Goal: Task Accomplishment & Management: Manage account settings

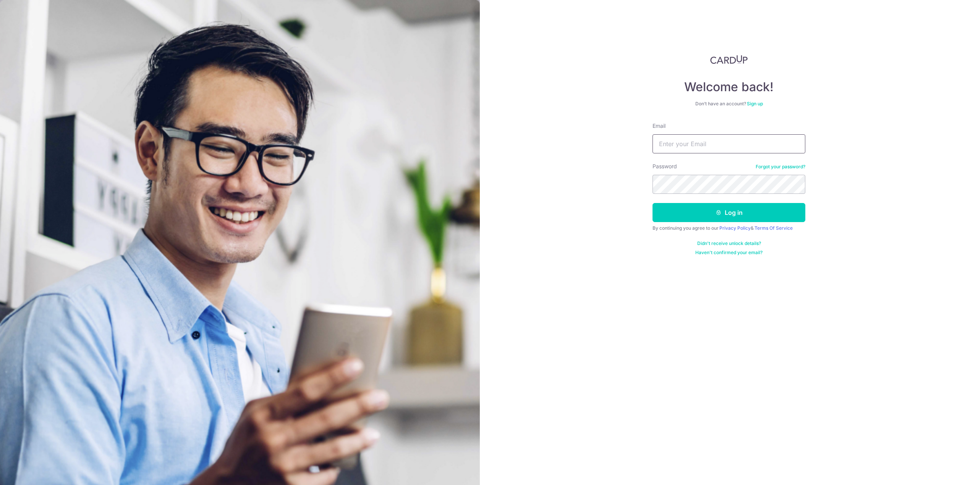
click at [715, 151] on input "Email" at bounding box center [728, 143] width 153 height 19
type input "[PERSON_NAME][EMAIL_ADDRESS][PERSON_NAME][PERSON_NAME][DOMAIN_NAME]"
click at [652, 203] on button "Log in" at bounding box center [728, 212] width 153 height 19
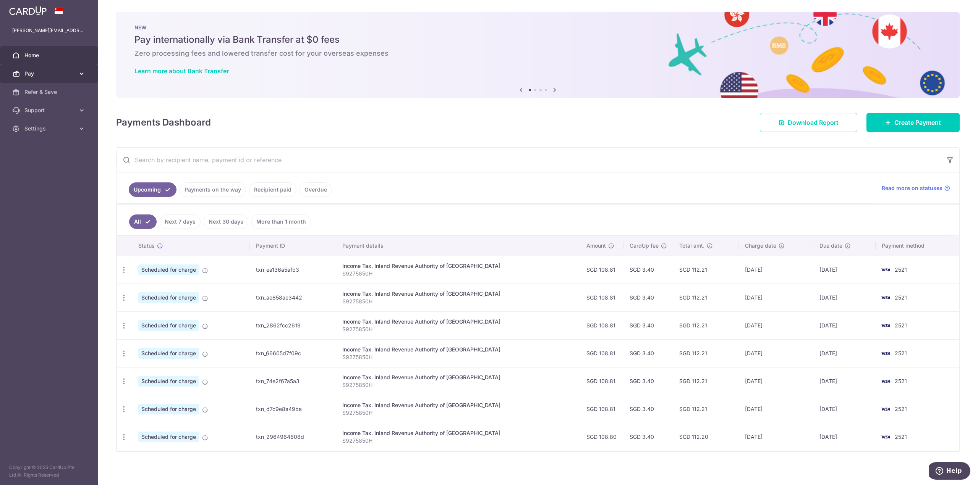
click at [86, 73] on link "Pay" at bounding box center [49, 74] width 98 height 18
click at [52, 95] on span "Payments" at bounding box center [49, 92] width 50 height 8
click at [219, 191] on link "Payments on the way" at bounding box center [213, 190] width 66 height 15
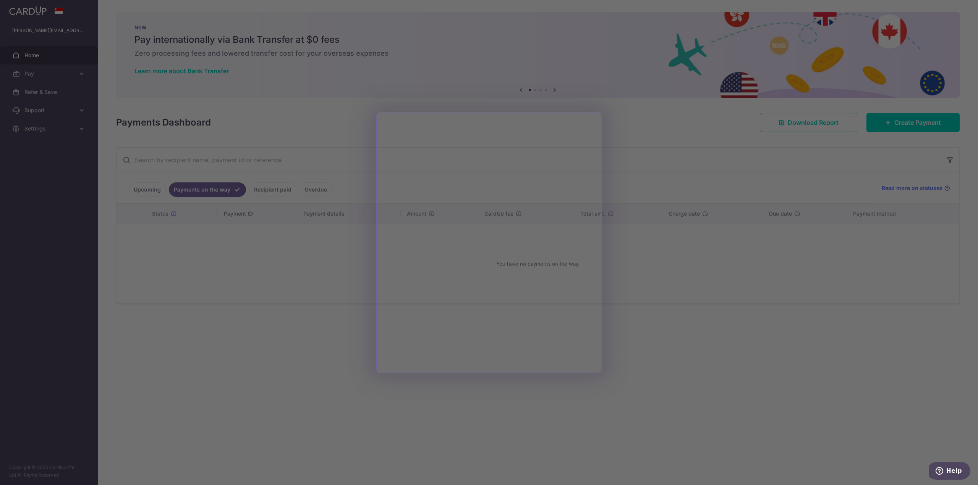
click at [301, 309] on div at bounding box center [494, 245] width 988 height 490
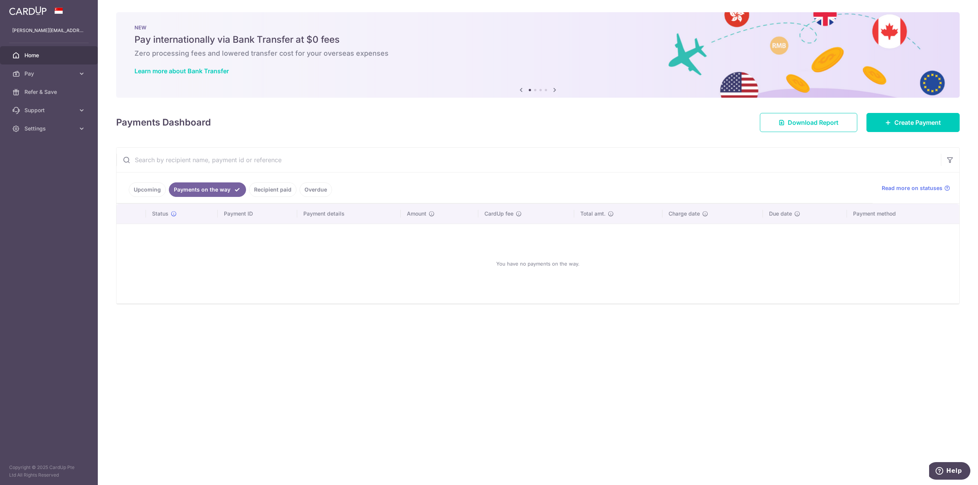
click at [154, 188] on link "Upcoming" at bounding box center [147, 190] width 37 height 15
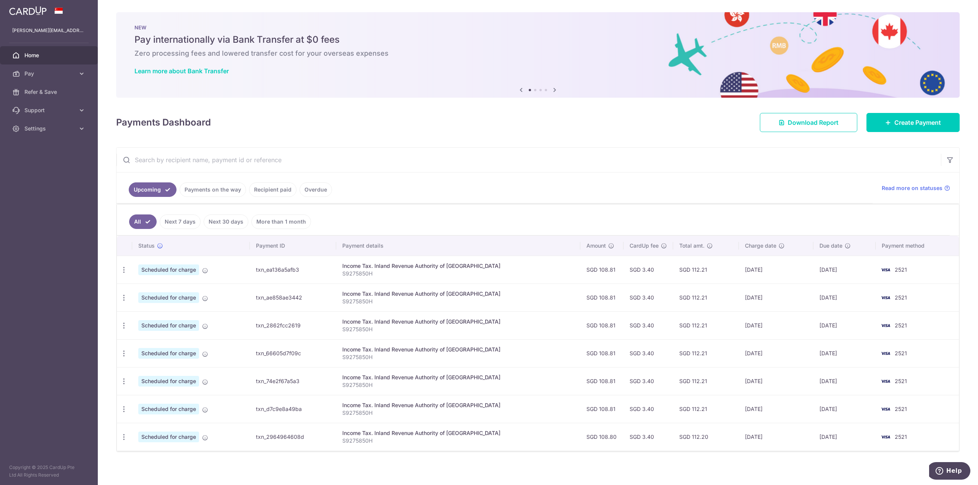
click at [188, 186] on link "Payments on the way" at bounding box center [213, 190] width 66 height 15
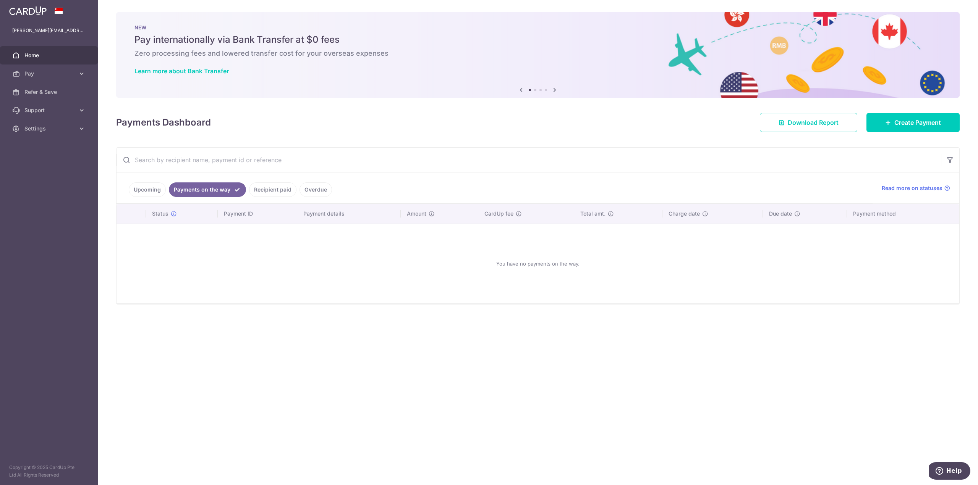
click at [151, 183] on link "Upcoming" at bounding box center [147, 190] width 37 height 15
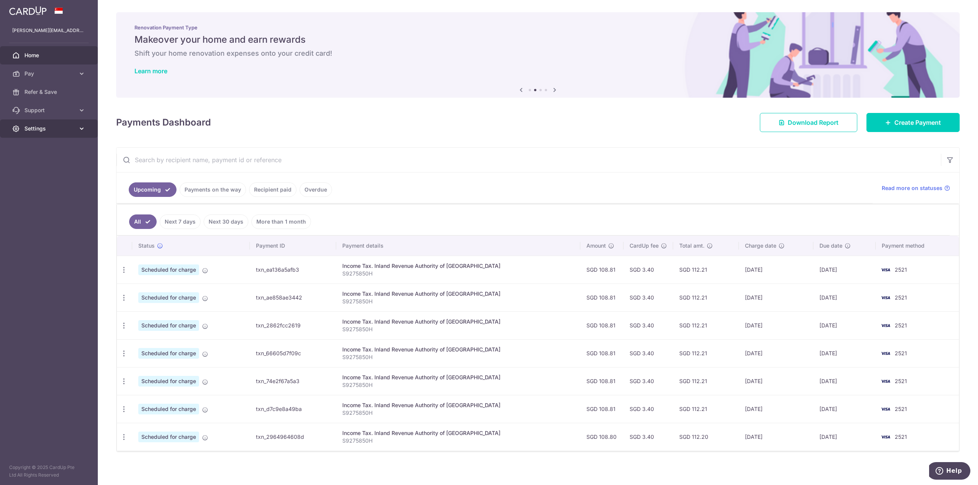
click at [56, 124] on link "Settings" at bounding box center [49, 129] width 98 height 18
click at [47, 143] on span "Account" at bounding box center [49, 147] width 50 height 8
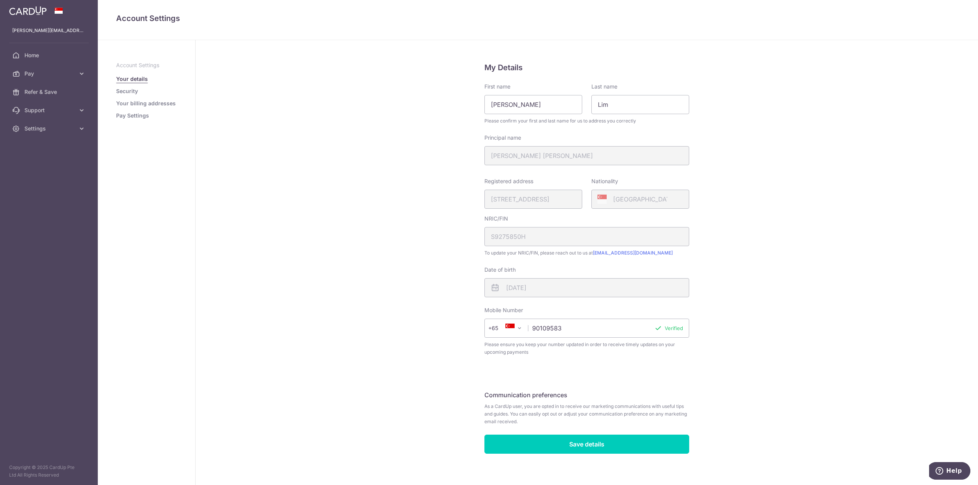
click at [129, 113] on link "Pay Settings" at bounding box center [132, 116] width 33 height 8
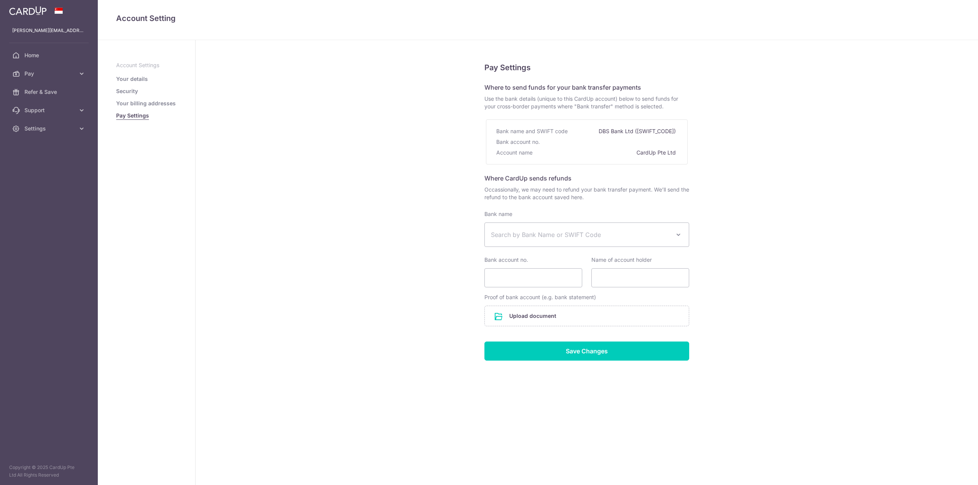
select select
click at [136, 107] on ul "Account Settings Your details Security Your billing addresses Pay Settings" at bounding box center [146, 90] width 61 height 58
click at [138, 105] on link "Your billing addresses" at bounding box center [146, 104] width 60 height 8
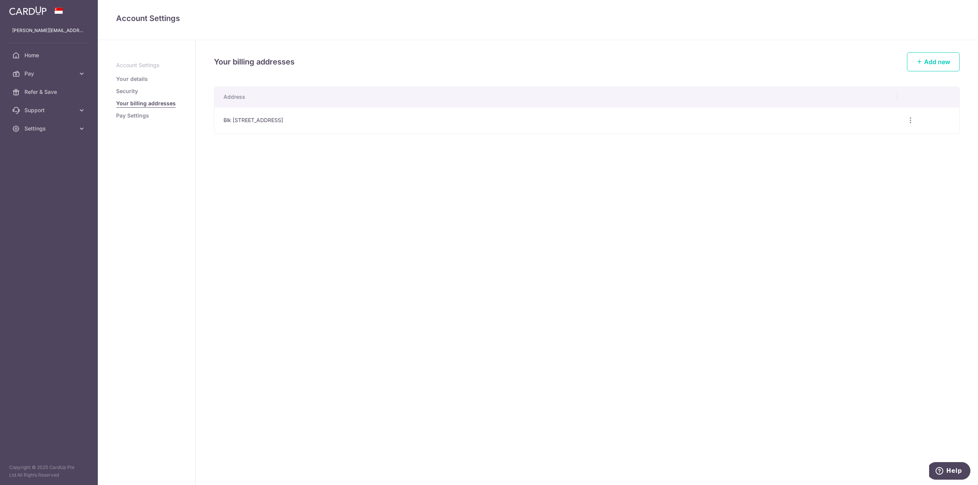
click at [137, 96] on ul "Account Settings Your details Security Your billing addresses Pay Settings" at bounding box center [146, 90] width 61 height 58
click at [134, 95] on link "Security" at bounding box center [127, 91] width 22 height 8
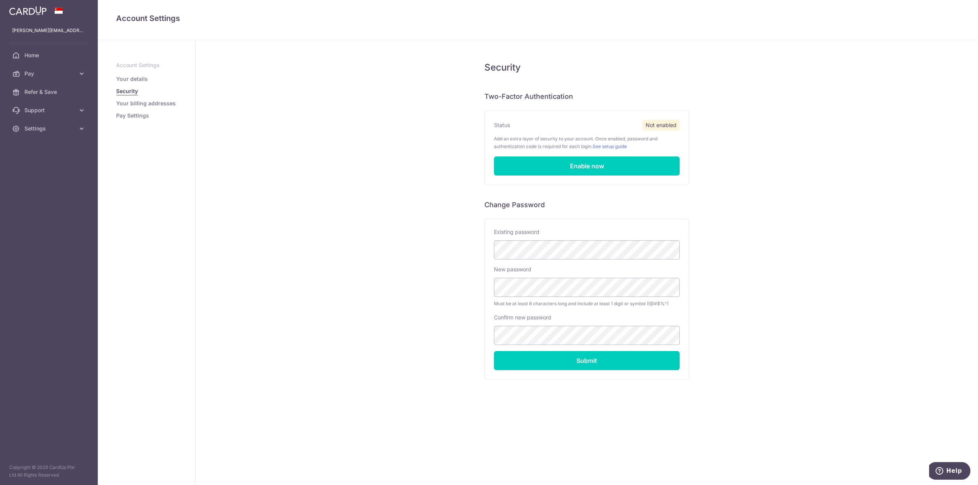
click at [130, 79] on link "Your details" at bounding box center [132, 79] width 32 height 8
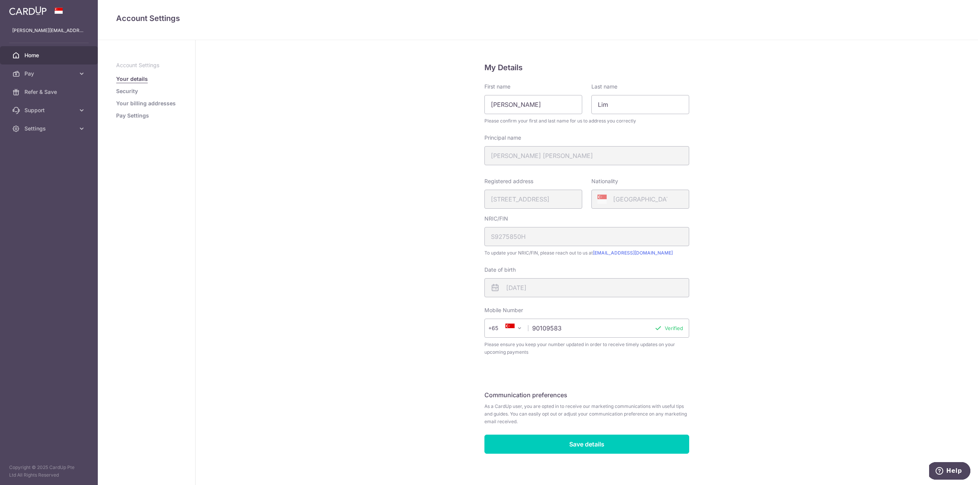
click at [49, 56] on span "Home" at bounding box center [49, 56] width 50 height 8
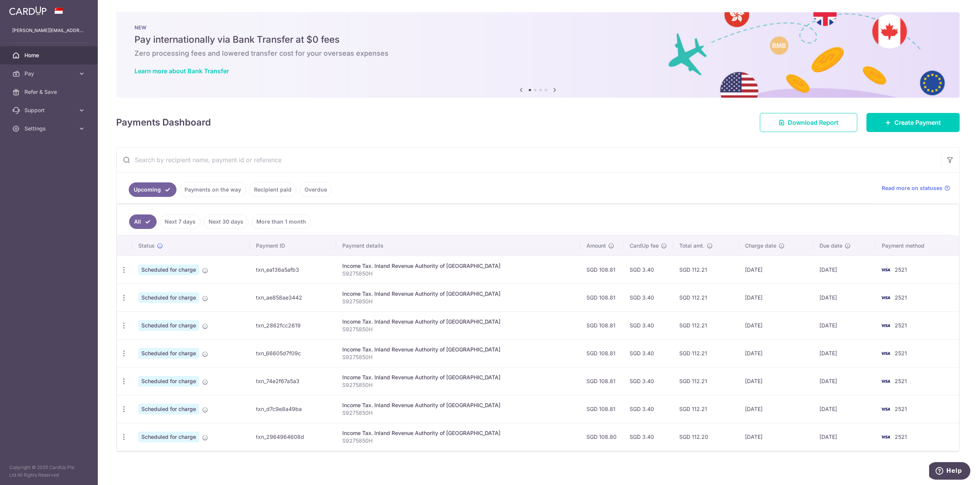
scroll to position [3, 0]
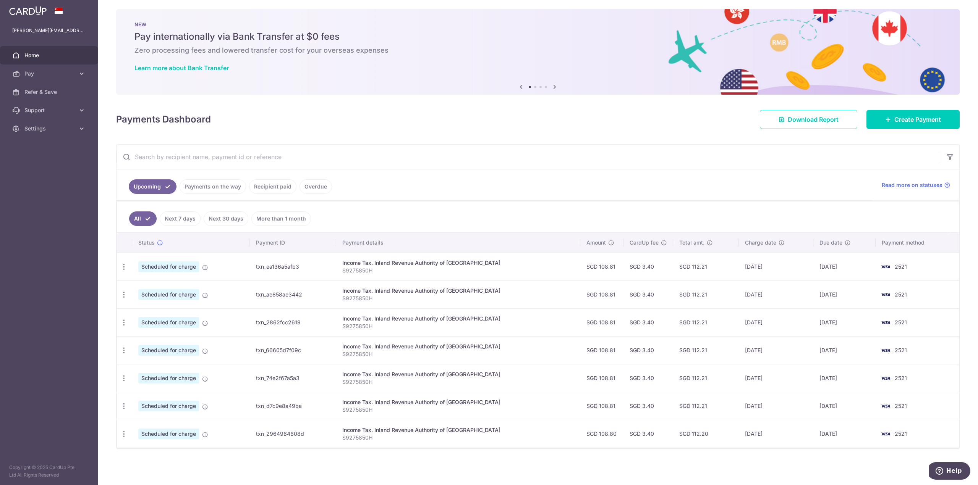
click at [310, 184] on link "Overdue" at bounding box center [315, 187] width 32 height 15
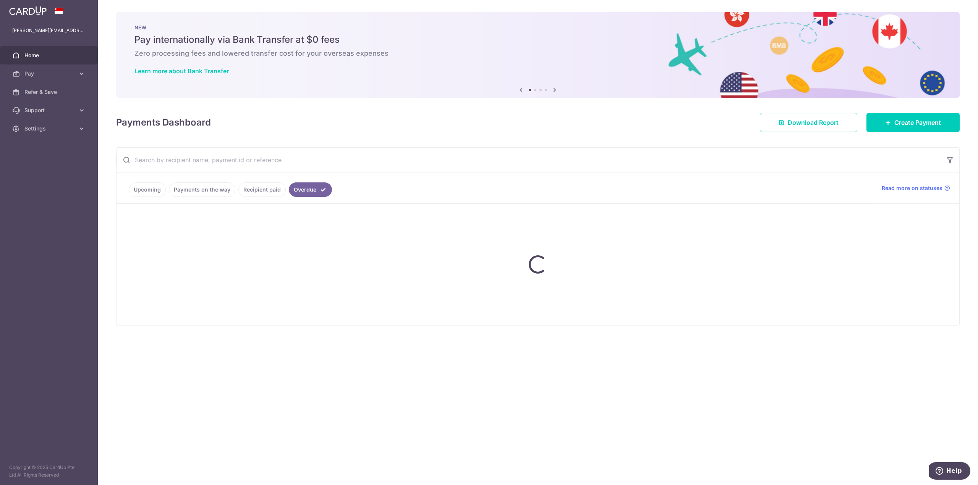
scroll to position [0, 0]
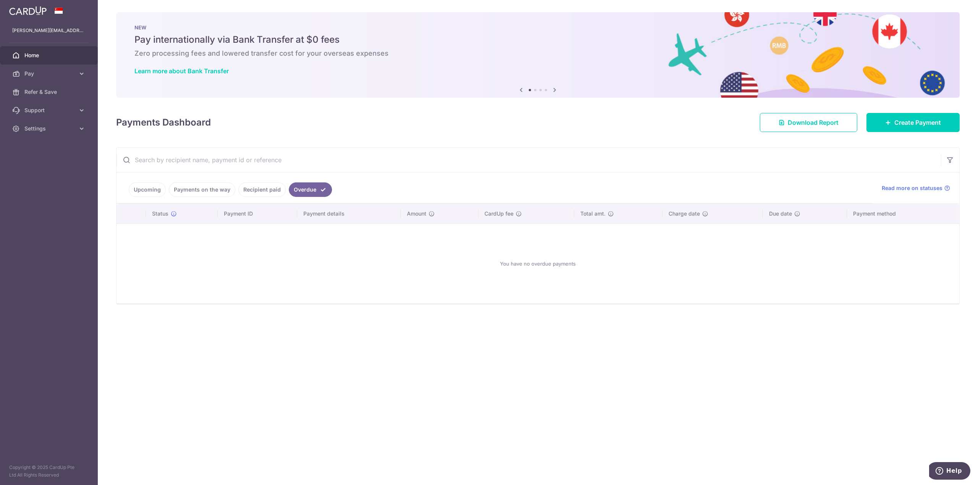
click at [195, 187] on link "Payments on the way" at bounding box center [202, 190] width 66 height 15
click at [265, 190] on link "Recipient paid" at bounding box center [272, 190] width 47 height 15
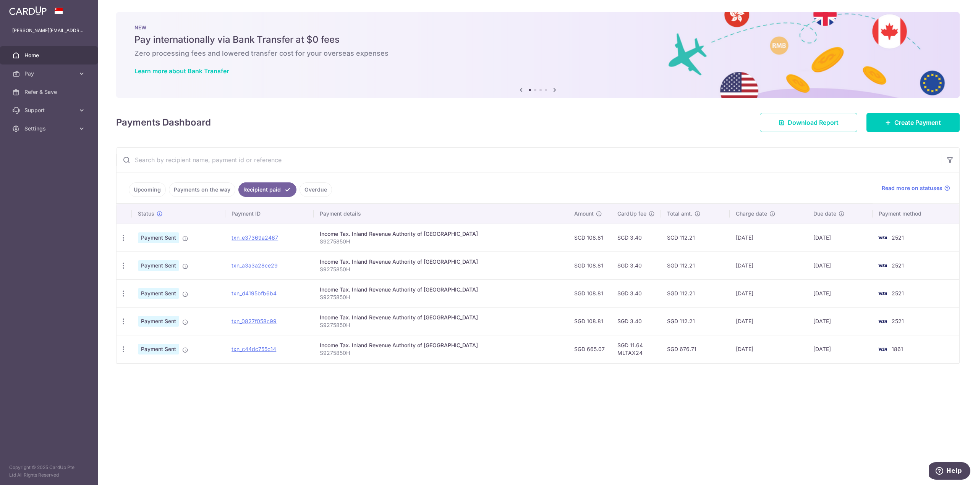
click at [137, 189] on link "Upcoming" at bounding box center [147, 190] width 37 height 15
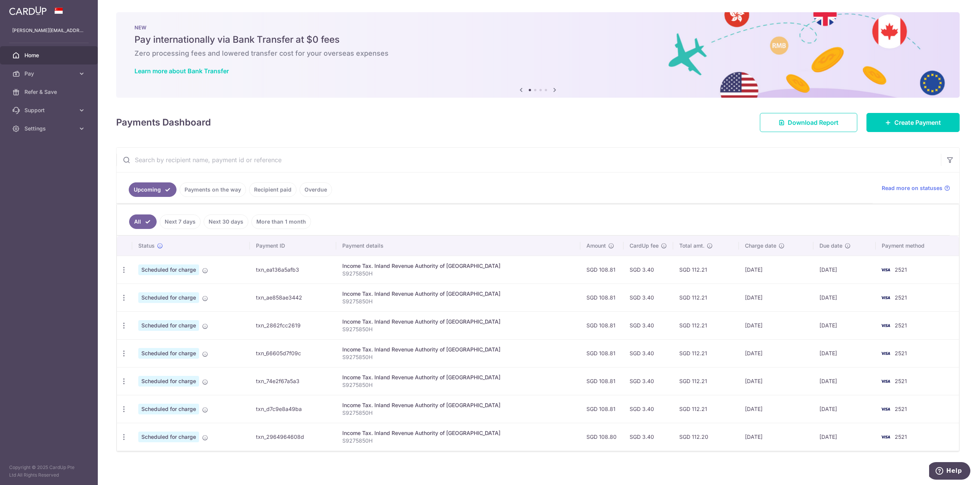
click at [287, 271] on td "txn_ea136a5afb3" at bounding box center [293, 270] width 86 height 28
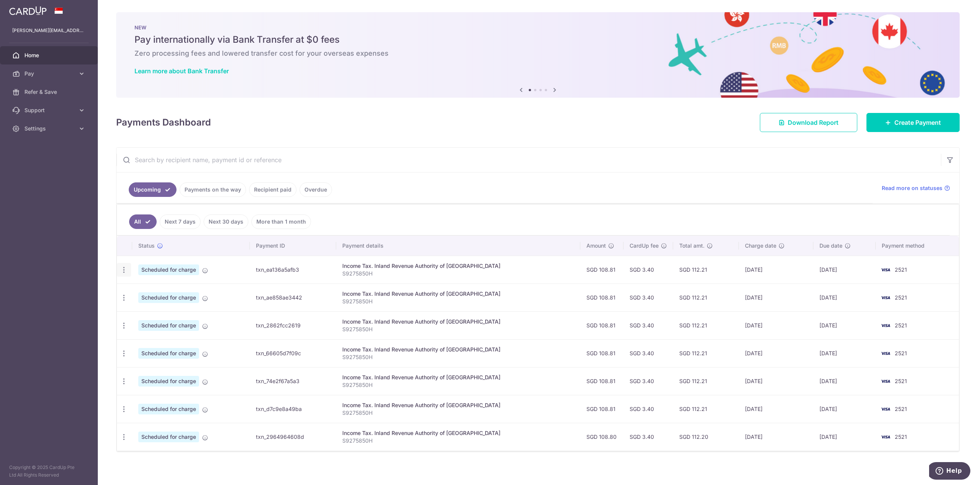
click at [123, 273] on icon "button" at bounding box center [124, 270] width 8 height 8
click at [124, 285] on link "Update payment" at bounding box center [156, 291] width 79 height 18
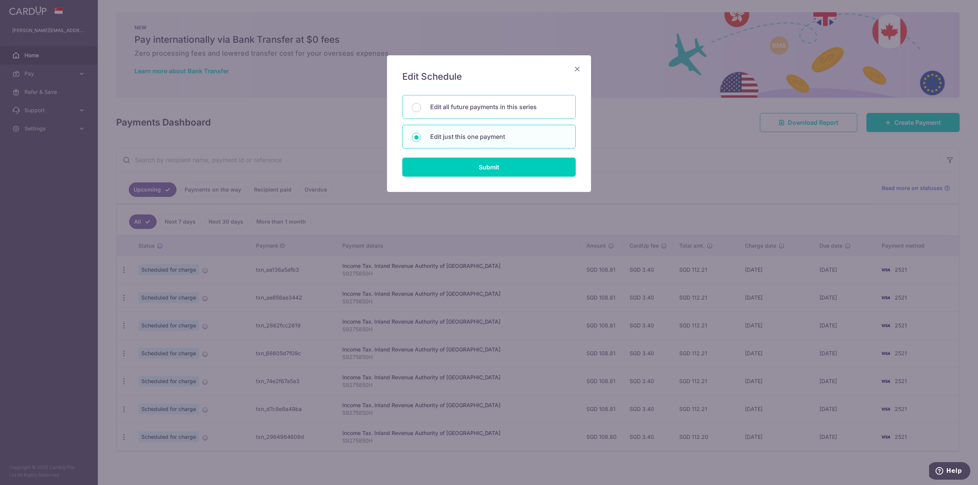
click at [515, 107] on p "Edit all future payments in this series" at bounding box center [498, 106] width 136 height 9
click at [421, 107] on input "Edit all future payments in this series" at bounding box center [416, 107] width 9 height 9
radio input "true"
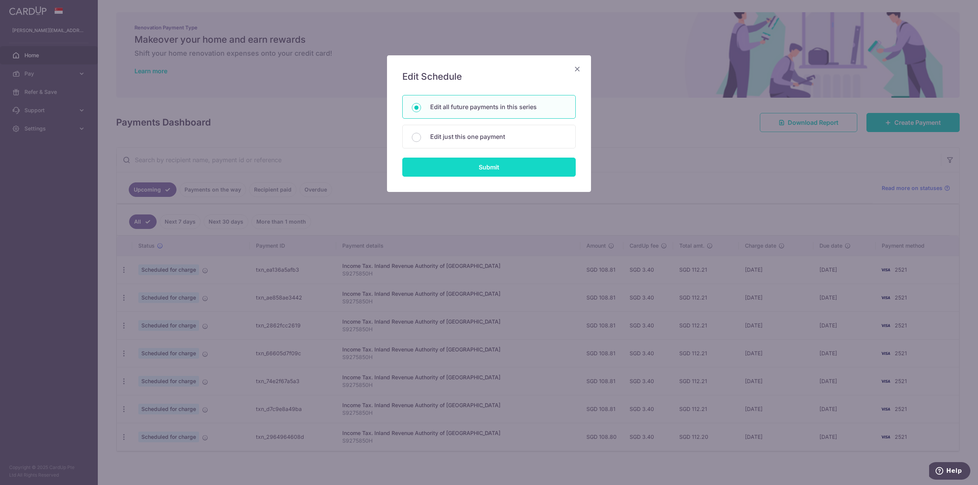
click at [501, 172] on input "Submit" at bounding box center [488, 167] width 173 height 19
radio input "true"
type input "108.81"
type input "S9275850H"
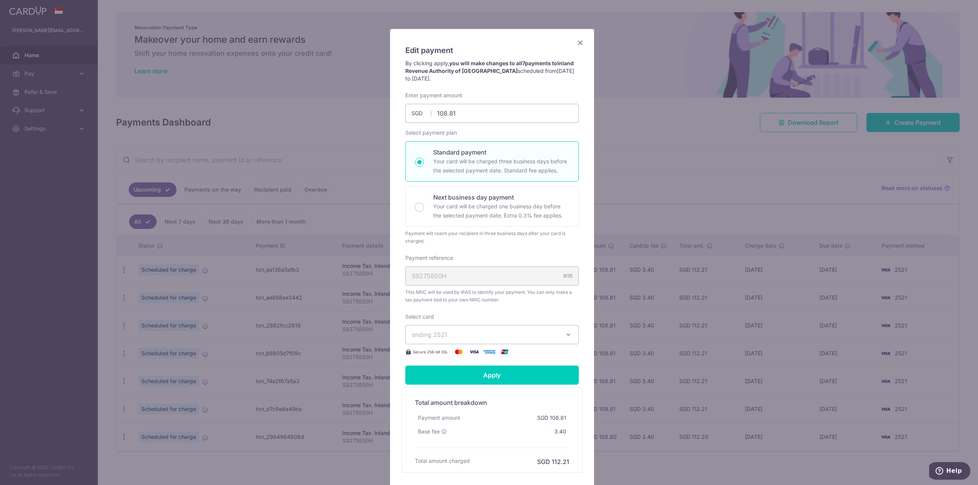
scroll to position [38, 0]
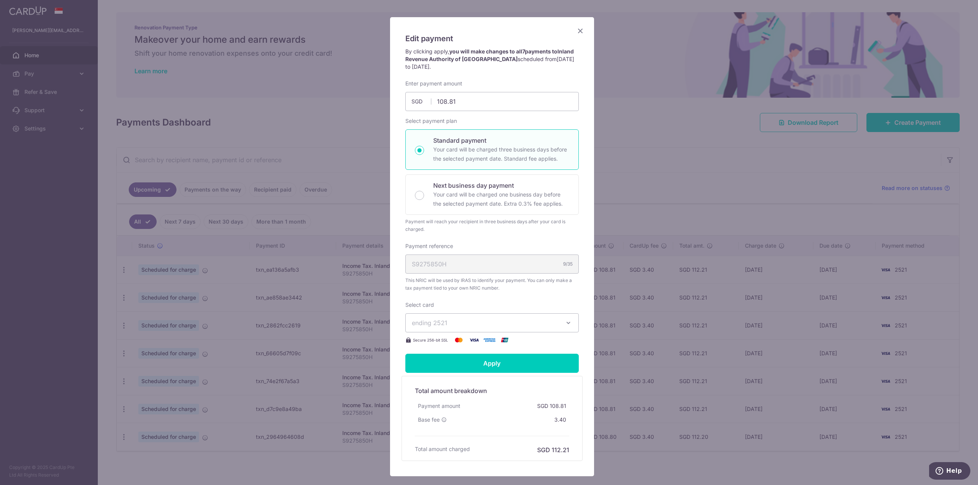
click at [488, 322] on span "ending 2521" at bounding box center [485, 323] width 147 height 9
click at [487, 318] on button "ending 2521" at bounding box center [491, 323] width 173 height 19
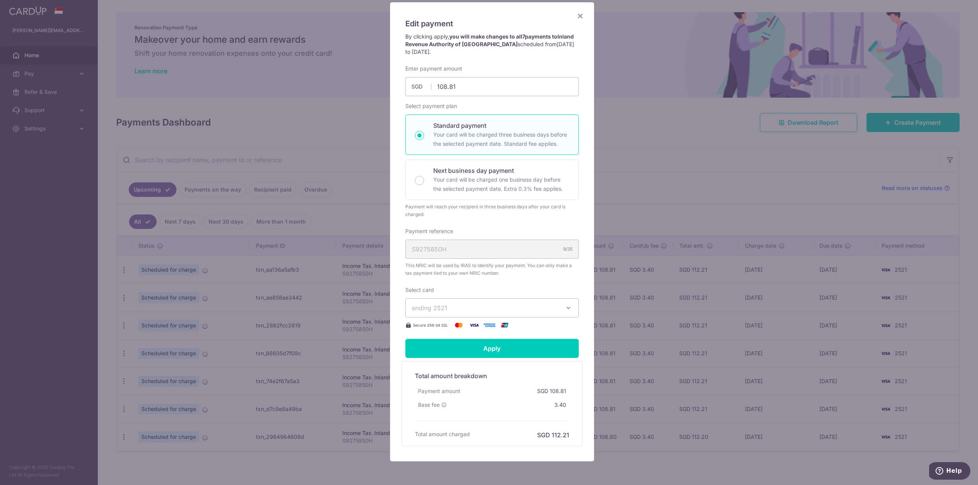
scroll to position [85, 0]
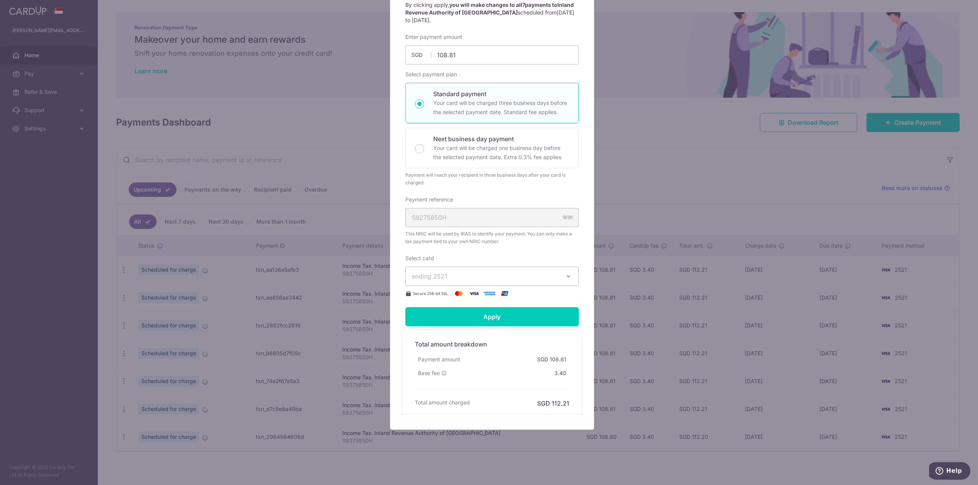
click at [479, 277] on span "ending 2521" at bounding box center [485, 276] width 147 height 9
click at [448, 315] on span "**** 2521" at bounding box center [444, 312] width 28 height 9
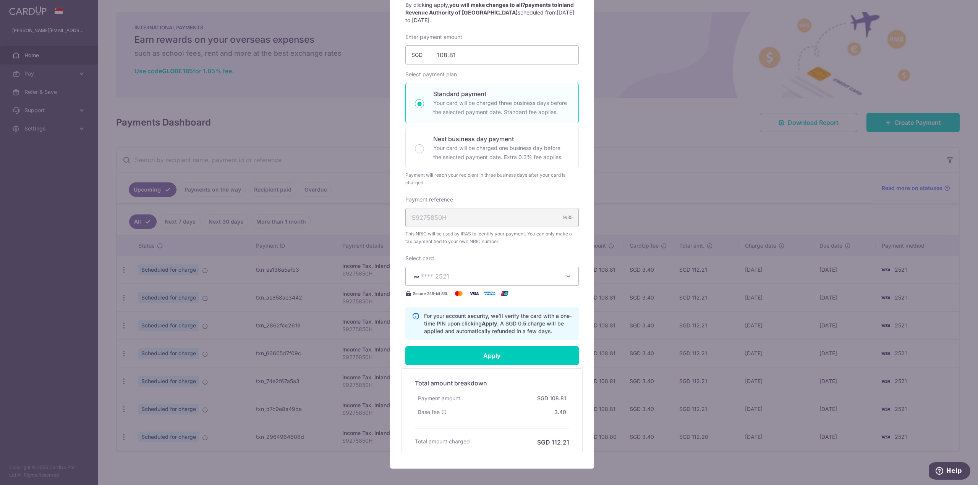
click at [445, 280] on span "**** 2521" at bounding box center [435, 277] width 28 height 8
click at [469, 316] on p "For your account security, we’ll verify the card with a one-time PIN upon click…" at bounding box center [498, 323] width 148 height 23
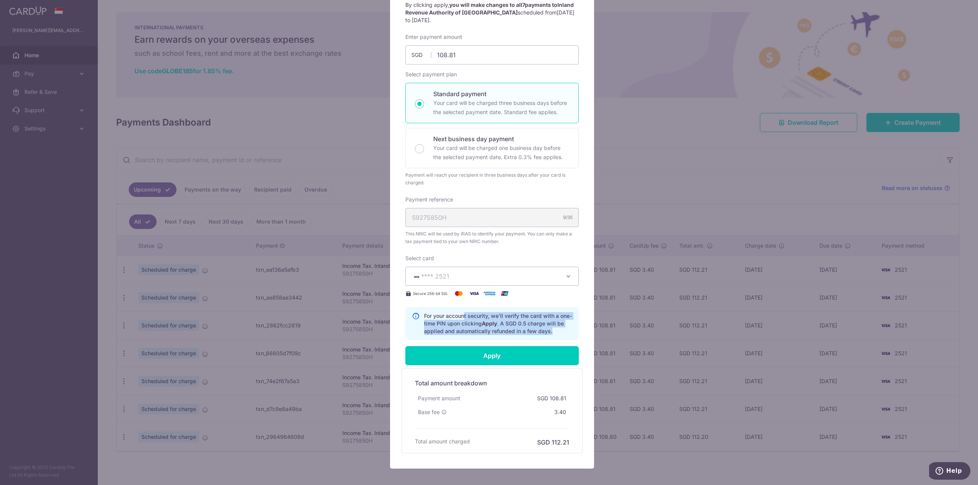
click at [469, 316] on p "For your account security, we’ll verify the card with a one-time PIN upon click…" at bounding box center [498, 323] width 148 height 23
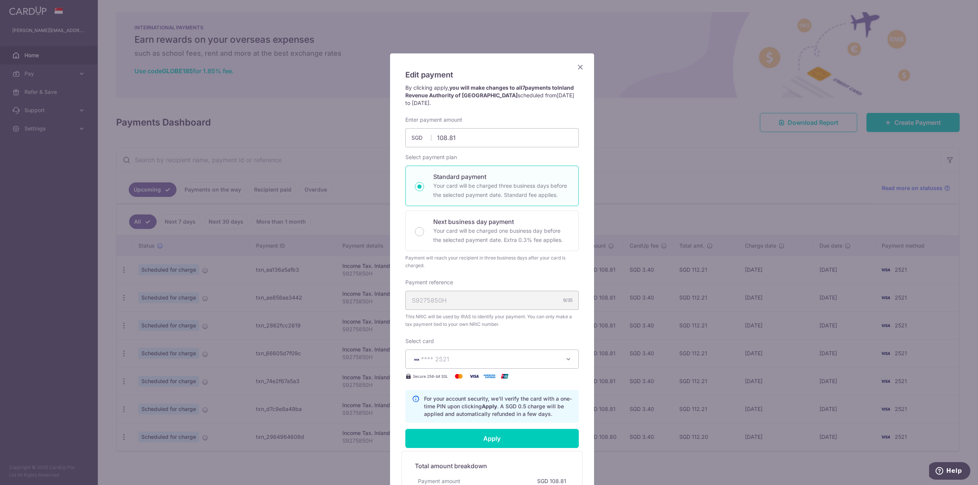
scroll to position [0, 0]
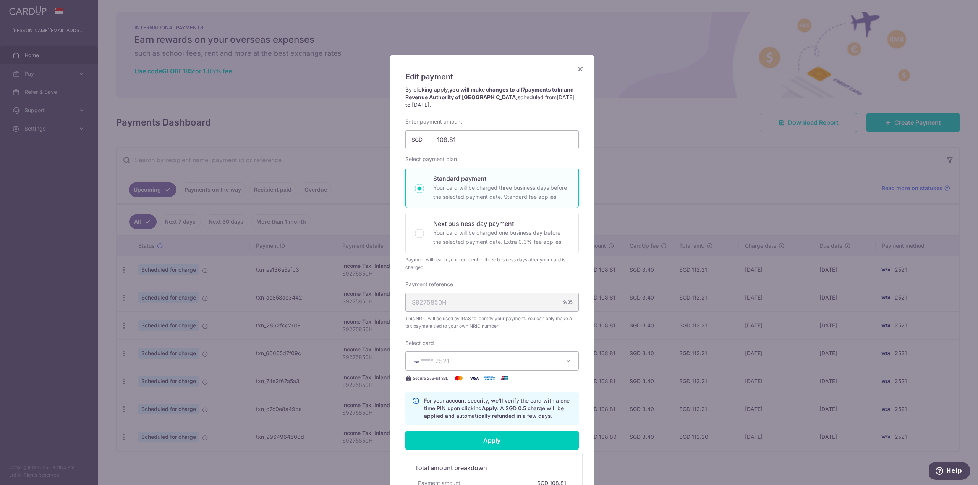
click at [578, 67] on icon "Close" at bounding box center [580, 69] width 9 height 10
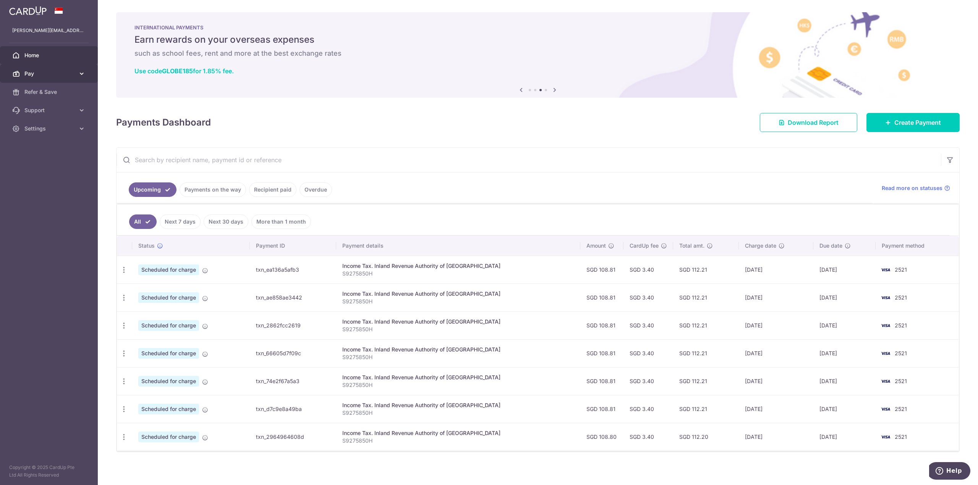
click at [36, 78] on link "Pay" at bounding box center [49, 74] width 98 height 18
click at [47, 128] on span "Cards" at bounding box center [49, 129] width 50 height 8
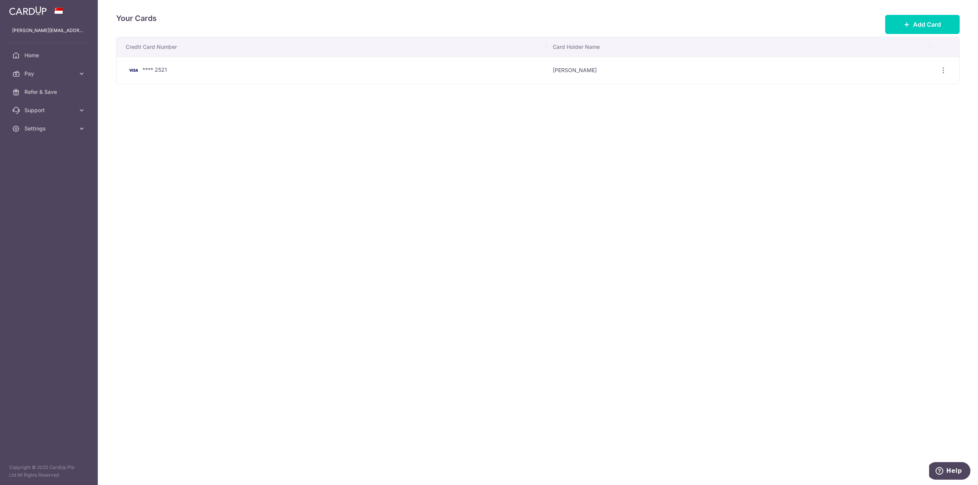
click at [210, 70] on div "**** 2521" at bounding box center [333, 70] width 415 height 9
click at [40, 50] on link "Home" at bounding box center [49, 55] width 98 height 18
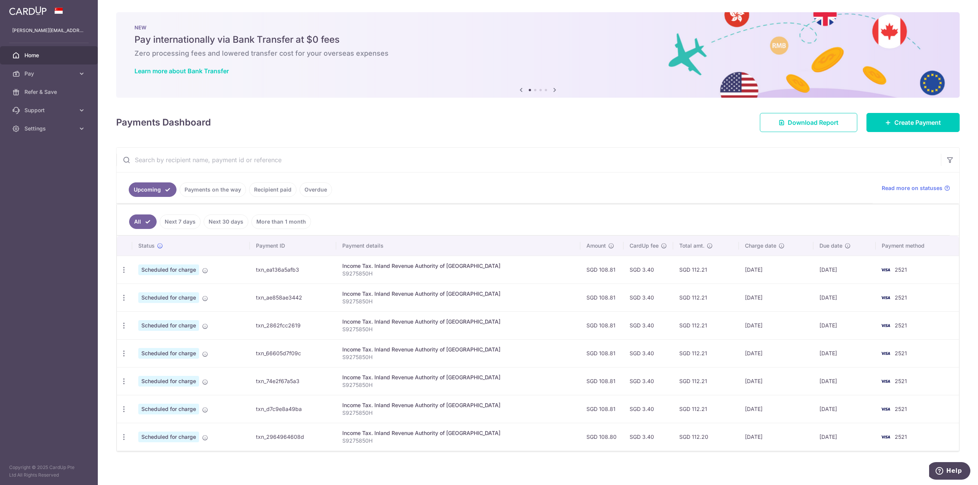
drag, startPoint x: 714, startPoint y: 267, endPoint x: 797, endPoint y: 275, distance: 83.7
click at [797, 275] on tr "Update payment Cancel payment Scheduled for charge txn_ea136a5afb3 Income Tax. …" at bounding box center [538, 270] width 842 height 28
click at [797, 275] on td "[DATE]" at bounding box center [776, 270] width 74 height 28
click at [779, 268] on td "[DATE]" at bounding box center [776, 270] width 74 height 28
drag, startPoint x: 809, startPoint y: 271, endPoint x: 867, endPoint y: 273, distance: 58.1
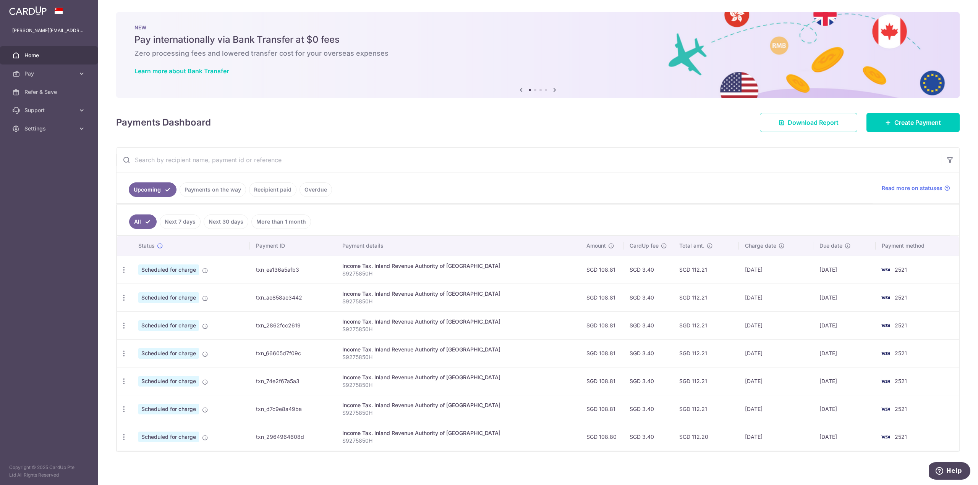
click at [859, 273] on tr "Update payment Cancel payment Scheduled for charge txn_ea136a5afb3 Income Tax. …" at bounding box center [538, 270] width 842 height 28
click at [850, 272] on td "[DATE]" at bounding box center [844, 270] width 62 height 28
drag, startPoint x: 725, startPoint y: 202, endPoint x: 714, endPoint y: 204, distance: 11.3
click at [725, 202] on ul "Upcoming Payments on the way Recipient paid Overdue" at bounding box center [494, 188] width 756 height 31
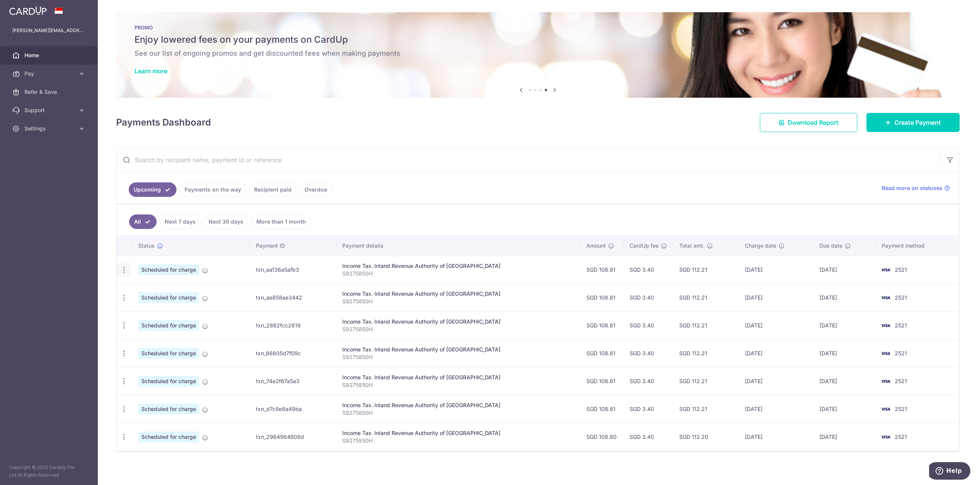
click at [128, 268] on div "Update payment Cancel payment" at bounding box center [124, 270] width 14 height 14
click at [127, 267] on icon "button" at bounding box center [124, 270] width 8 height 8
click at [148, 286] on span "Update payment" at bounding box center [165, 290] width 52 height 9
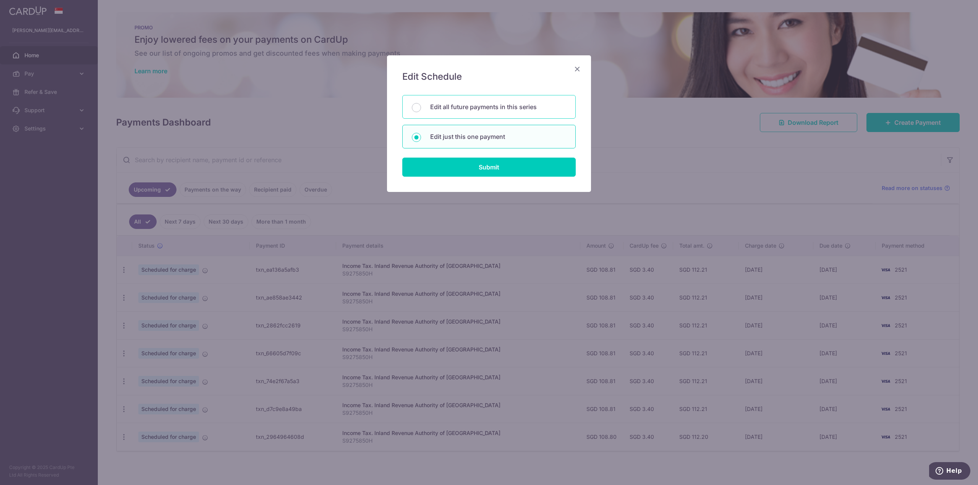
click at [463, 106] on p "Edit all future payments in this series" at bounding box center [498, 106] width 136 height 9
click at [421, 106] on input "Edit all future payments in this series" at bounding box center [416, 107] width 9 height 9
radio input "true"
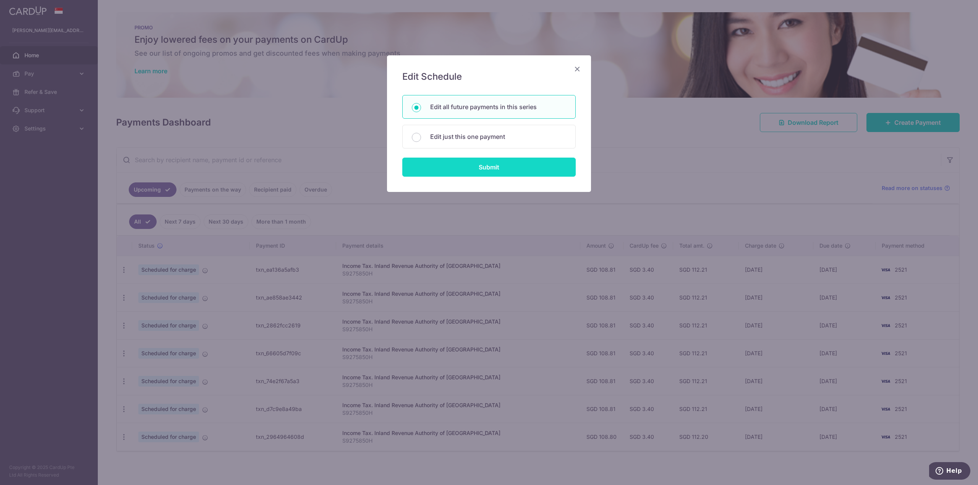
click at [477, 164] on input "Submit" at bounding box center [488, 167] width 173 height 19
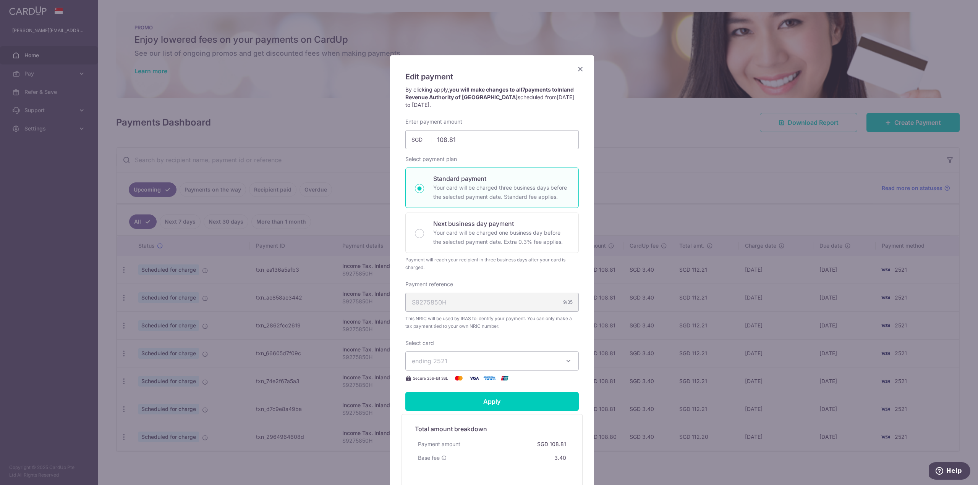
click at [571, 68] on div "Edit payment By clicking apply, you will make changes to all 7 payments to Inla…" at bounding box center [492, 284] width 204 height 459
click at [577, 70] on icon "Close" at bounding box center [580, 69] width 9 height 10
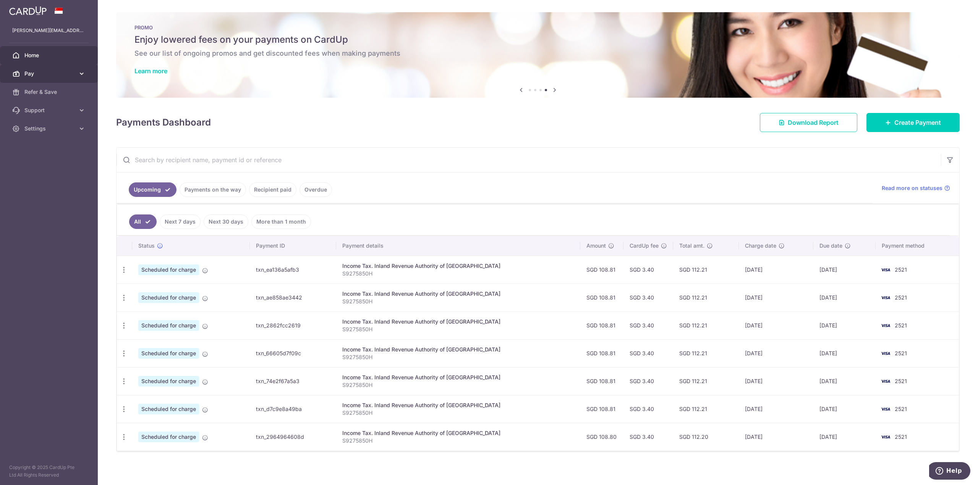
click at [75, 82] on link "Pay" at bounding box center [49, 74] width 98 height 18
click at [45, 130] on span "Cards" at bounding box center [49, 129] width 50 height 8
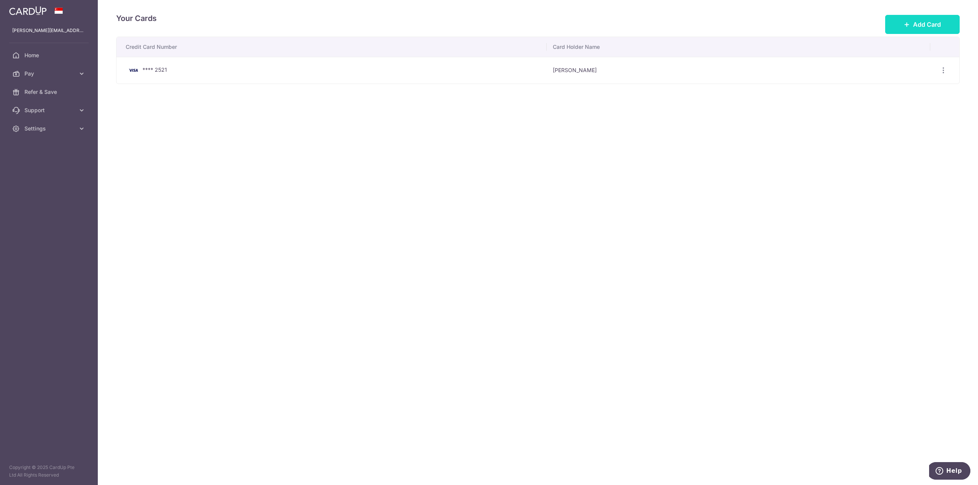
click at [918, 30] on button "Add Card" at bounding box center [922, 24] width 74 height 19
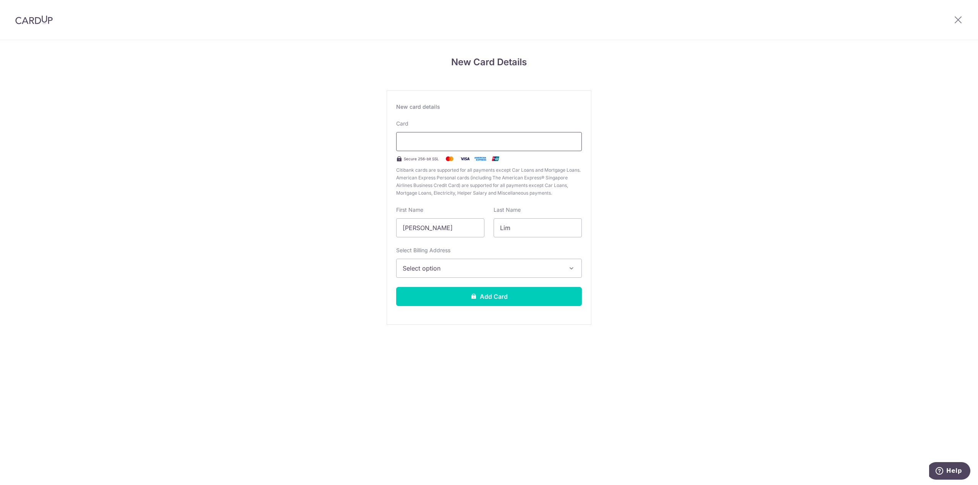
click at [491, 137] on div at bounding box center [489, 141] width 186 height 19
click at [646, 125] on div "New Card Details New card details Card Secure 256-bit SSL Citibank cards are su…" at bounding box center [489, 200] width 978 height 321
click at [436, 137] on div at bounding box center [489, 141] width 186 height 19
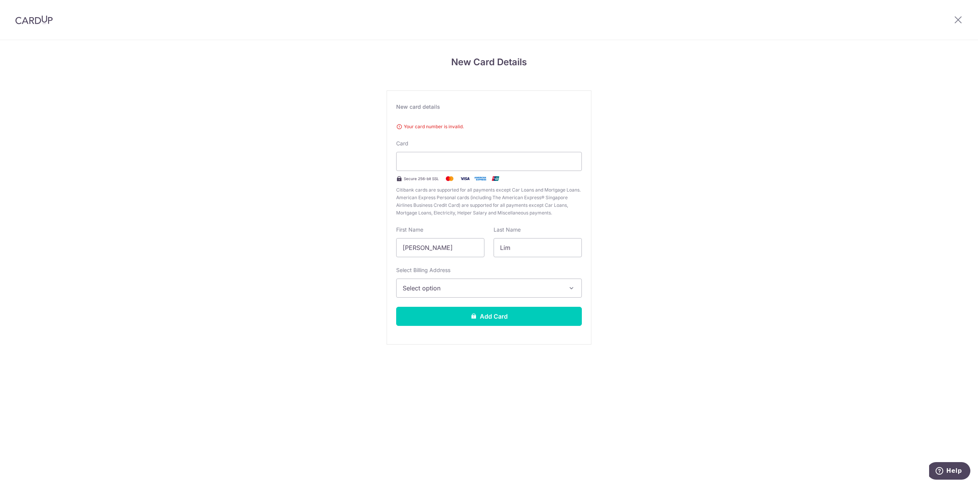
click at [651, 118] on div "New Card Details New card details Your card number is invalid. Card Secure 256-…" at bounding box center [489, 210] width 978 height 341
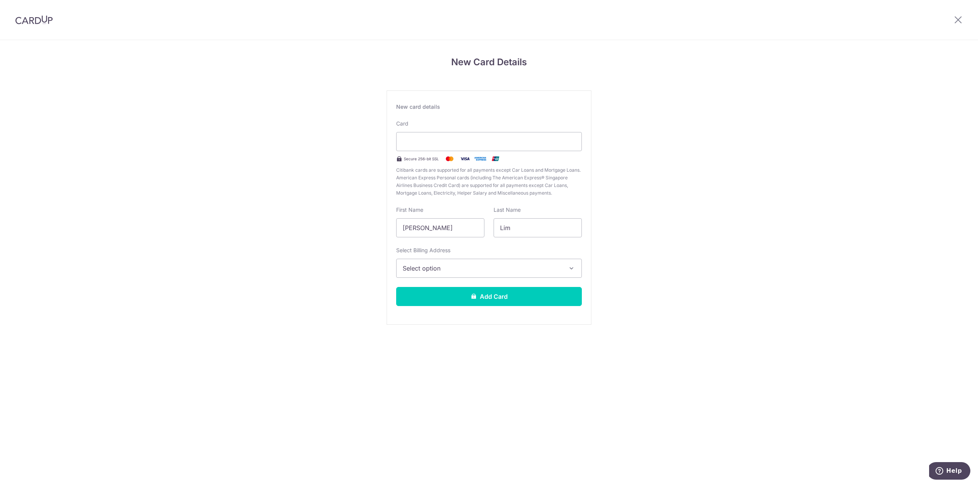
click at [434, 269] on span "Select option" at bounding box center [482, 268] width 159 height 9
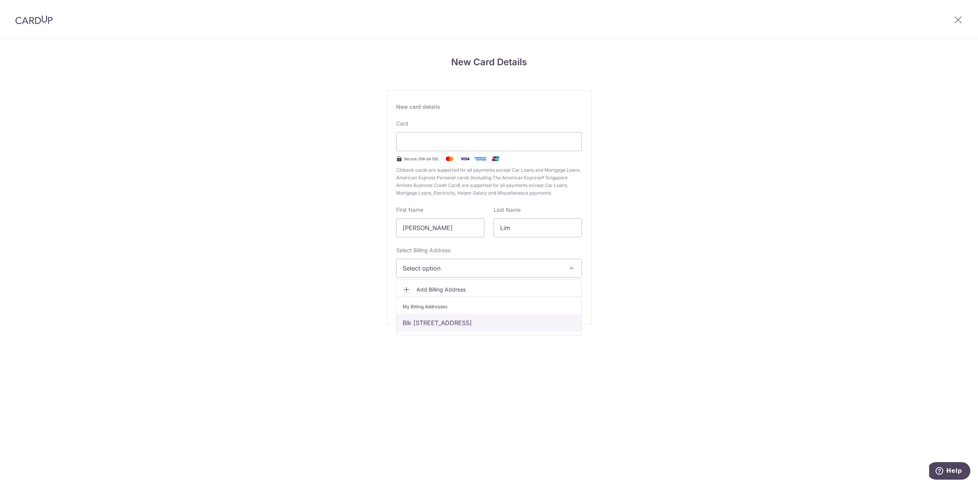
click at [446, 319] on link "Blk 535, #04-14 Hougang Street 52, Singapore, Singapore-530535" at bounding box center [488, 323] width 185 height 18
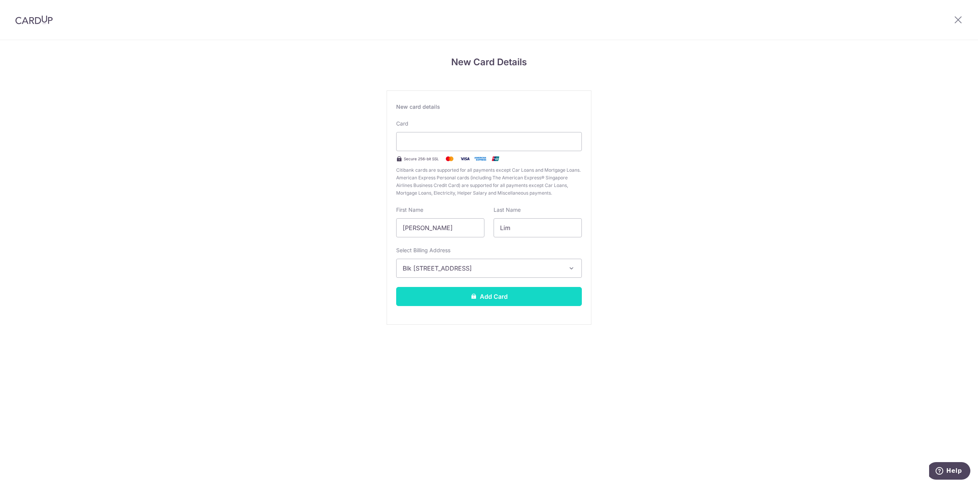
click at [427, 294] on button "Add Card" at bounding box center [489, 296] width 186 height 19
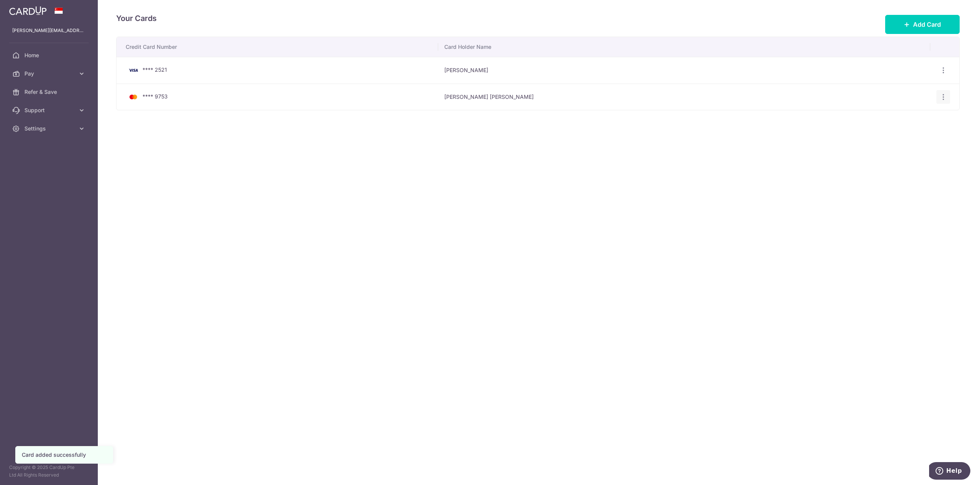
click at [940, 94] on icon "button" at bounding box center [943, 97] width 8 height 8
click at [914, 116] on span "View/Edit" at bounding box center [917, 117] width 52 height 9
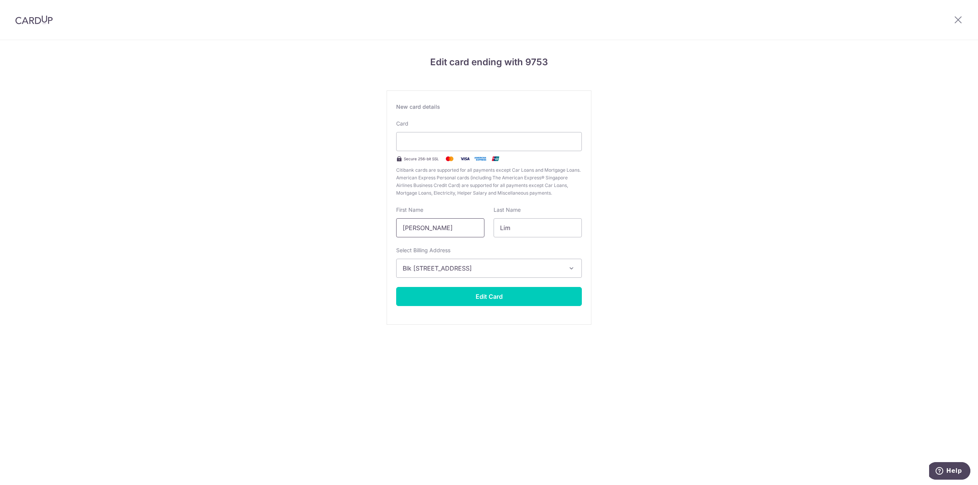
click at [464, 227] on input "Jonathan Eduard Chua" at bounding box center [440, 227] width 88 height 19
type input "Jonathan Eduard"
click at [474, 295] on button "Edit Card" at bounding box center [489, 296] width 186 height 19
click at [191, 206] on div "Edit card ending with 9753 New card details Please enter valid card details. Ca…" at bounding box center [489, 200] width 978 height 321
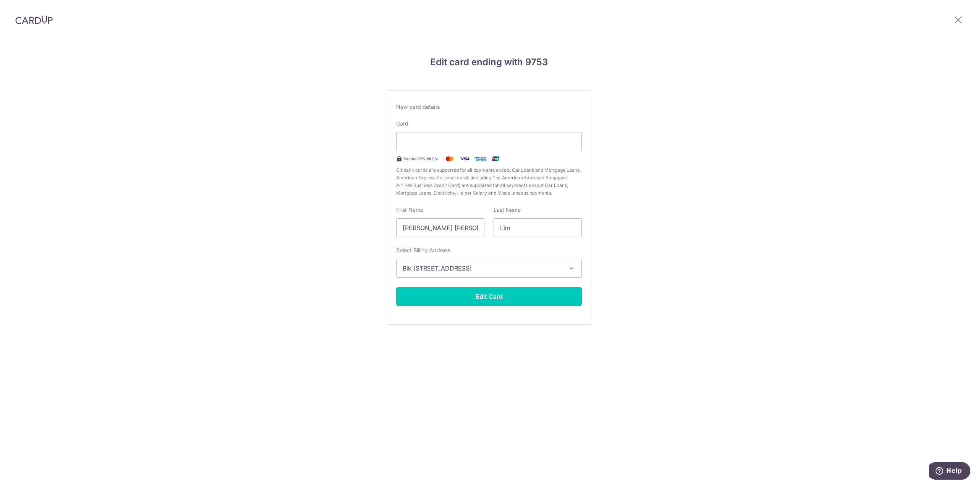
drag, startPoint x: 468, startPoint y: 294, endPoint x: 458, endPoint y: 293, distance: 10.0
click at [468, 294] on button "Edit Card" at bounding box center [489, 296] width 186 height 19
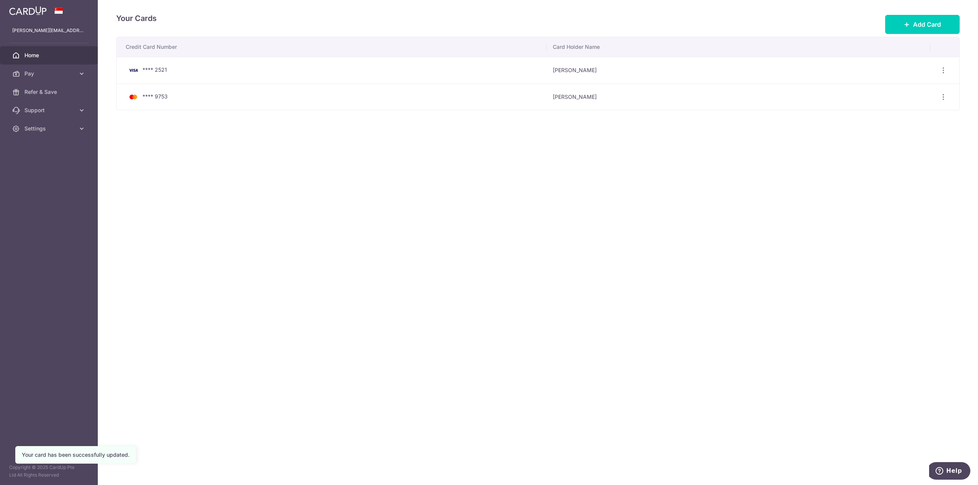
click at [57, 57] on span "Home" at bounding box center [49, 56] width 50 height 8
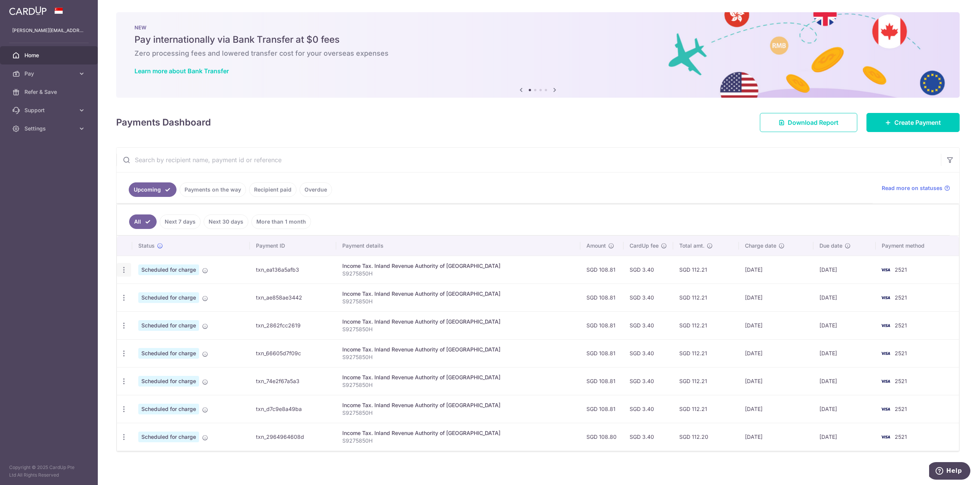
click at [128, 269] on div "Update payment Cancel payment" at bounding box center [124, 270] width 14 height 14
click at [121, 270] on icon "button" at bounding box center [124, 270] width 8 height 8
click at [137, 288] on link "Update payment" at bounding box center [156, 291] width 79 height 18
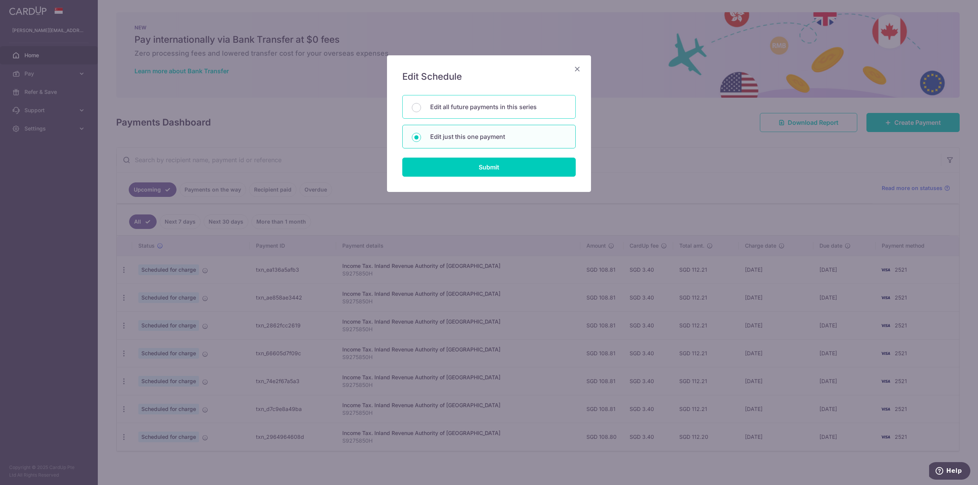
click at [504, 112] on div "Edit all future payments in this series" at bounding box center [488, 107] width 173 height 24
radio input "true"
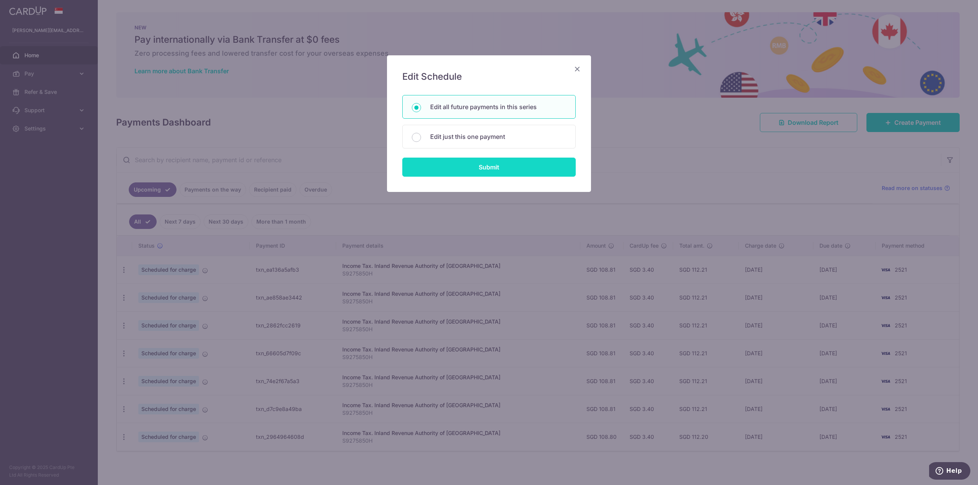
click at [488, 168] on input "Submit" at bounding box center [488, 167] width 173 height 19
radio input "true"
type input "108.81"
type input "S9275850H"
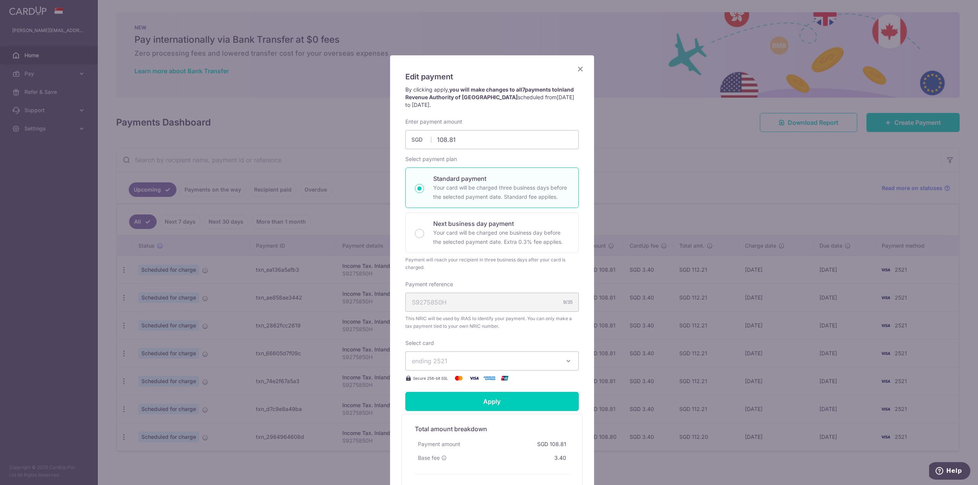
click at [459, 352] on button "ending 2521" at bounding box center [491, 361] width 173 height 19
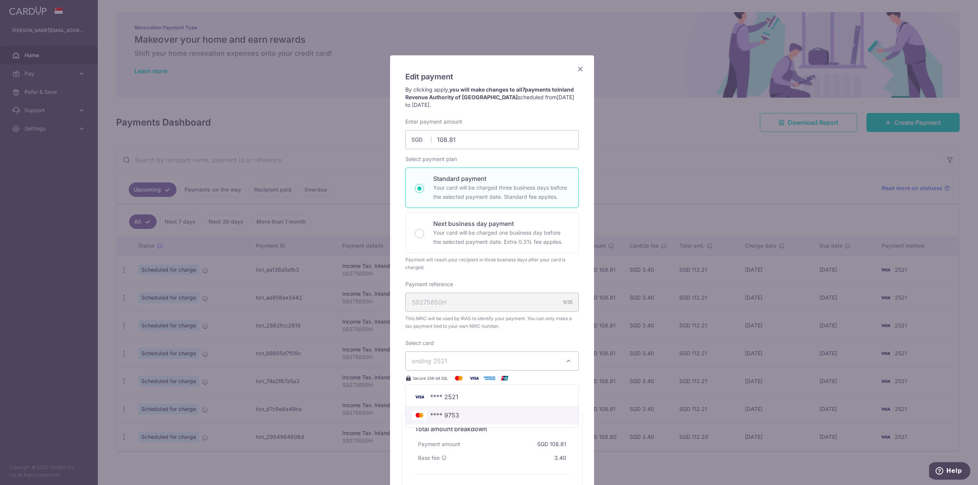
click at [456, 414] on span "**** 9753" at bounding box center [492, 415] width 160 height 9
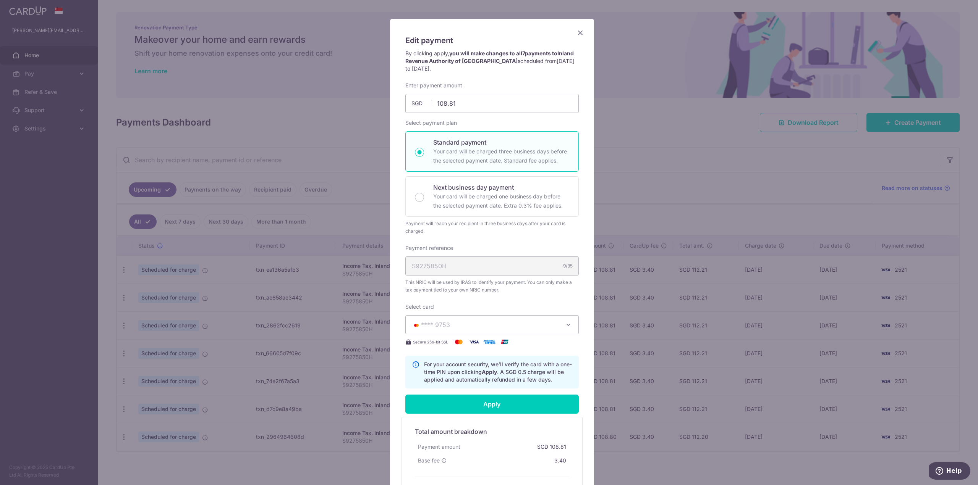
scroll to position [38, 0]
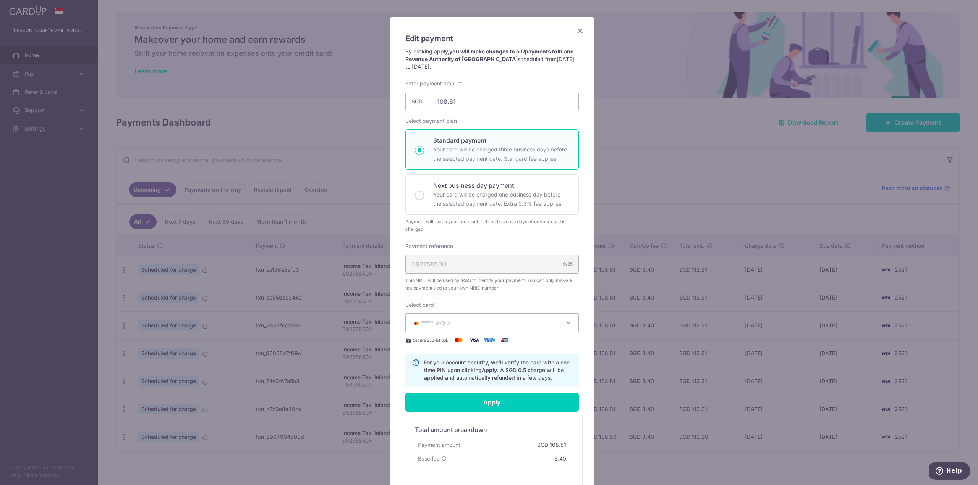
click at [497, 371] on b "Apply" at bounding box center [489, 370] width 15 height 6
click at [493, 371] on b "Apply" at bounding box center [489, 370] width 15 height 6
click at [492, 400] on input "Apply" at bounding box center [491, 402] width 173 height 19
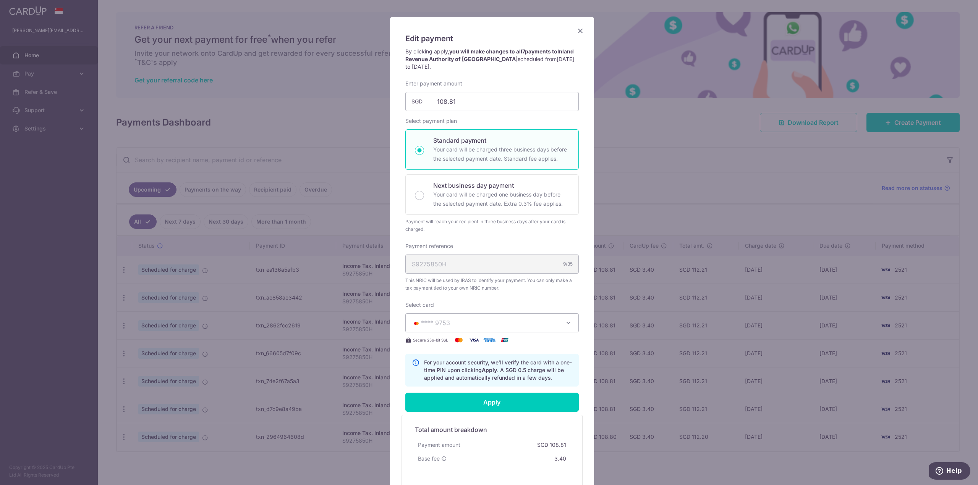
type input "Successfully Applied"
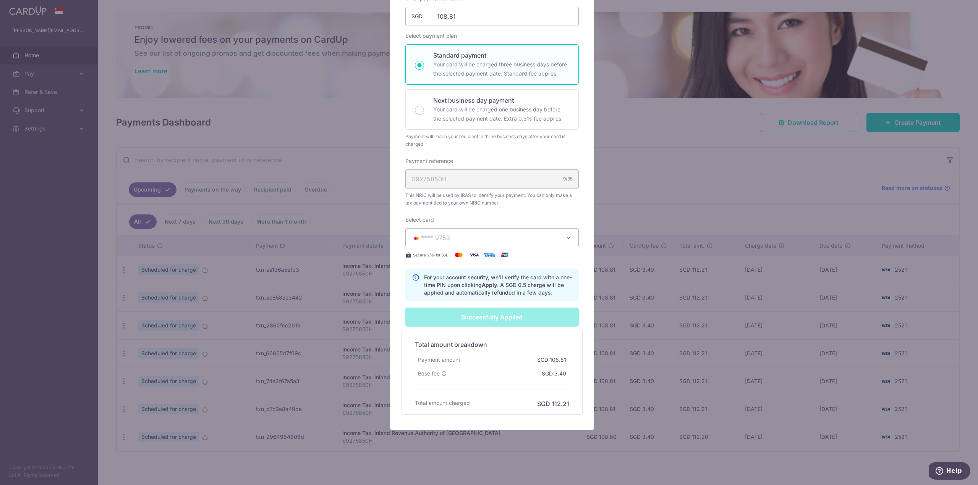
scroll to position [150, 0]
click at [506, 319] on div "Successfully Applied" at bounding box center [492, 316] width 183 height 19
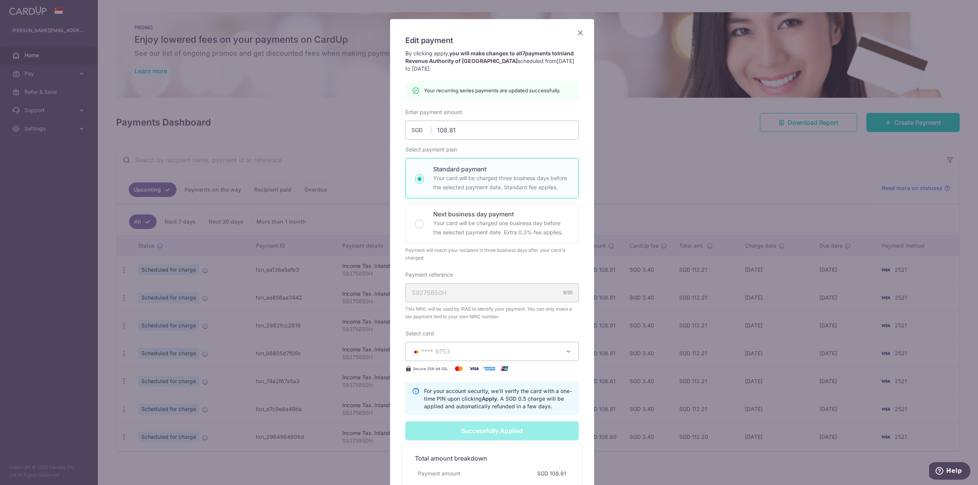
scroll to position [36, 0]
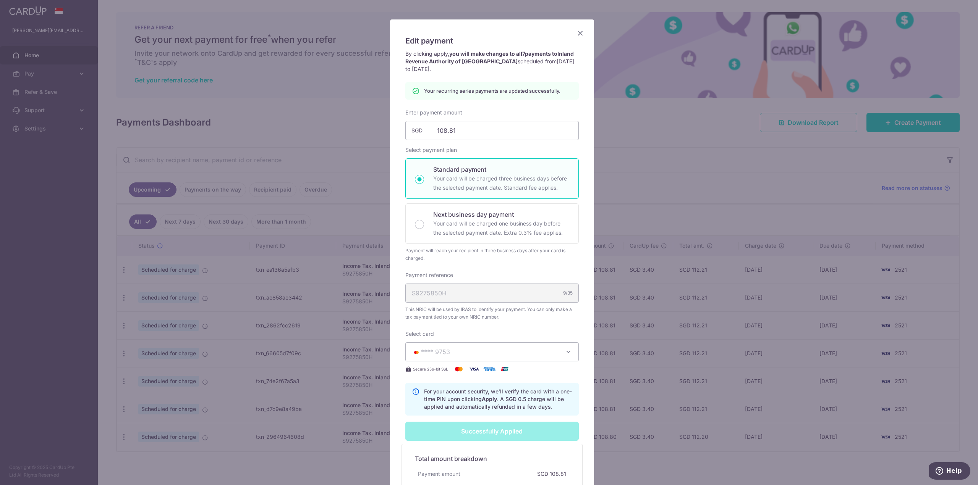
click at [576, 34] on icon "Close" at bounding box center [580, 33] width 9 height 10
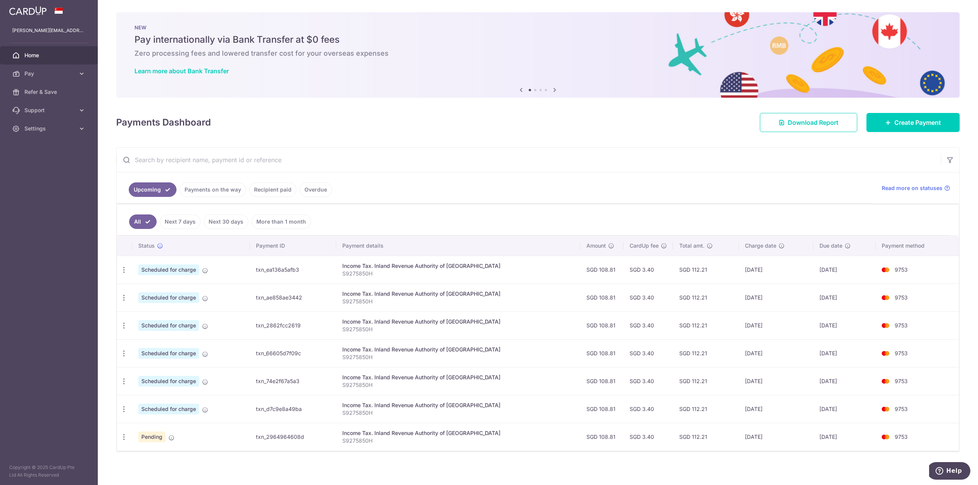
click at [190, 455] on div "× Pause Schedule Pause all future payments in this series Pause just this one p…" at bounding box center [538, 242] width 880 height 485
